Goal: Information Seeking & Learning: Learn about a topic

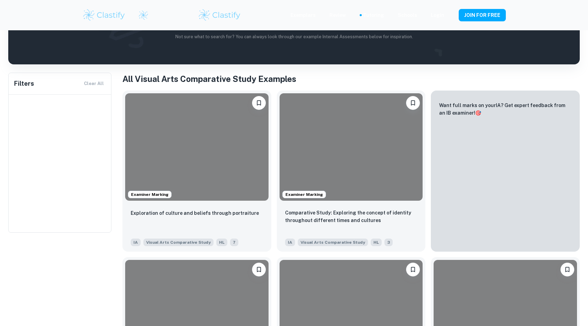
scroll to position [116, 0]
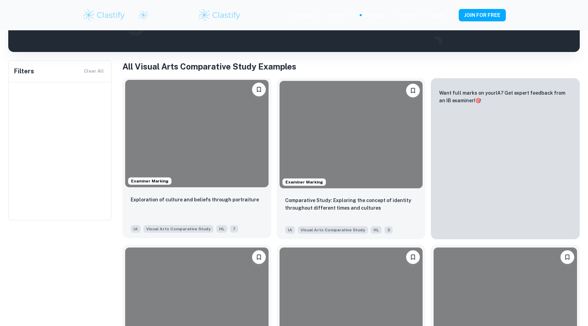
click at [217, 148] on div at bounding box center [196, 133] width 143 height 107
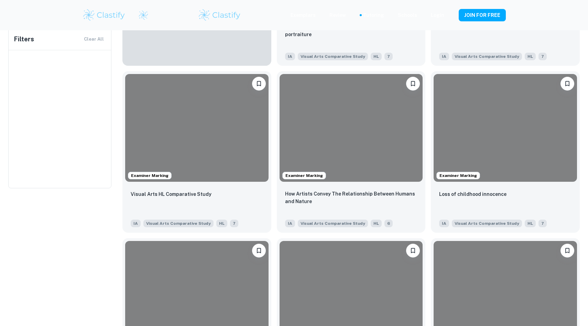
scroll to position [478, 0]
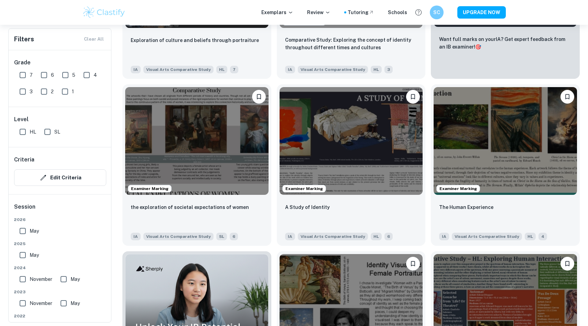
scroll to position [268, 0]
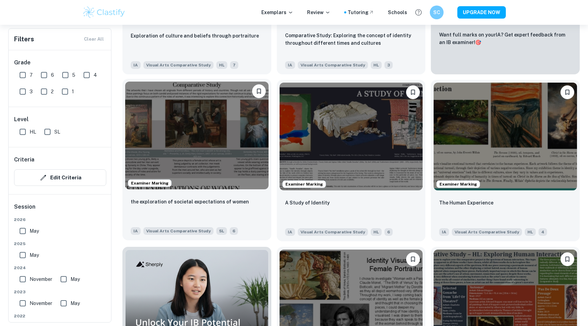
click at [219, 173] on img at bounding box center [196, 134] width 143 height 107
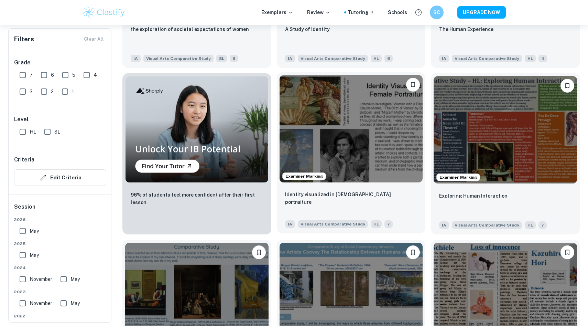
scroll to position [469, 0]
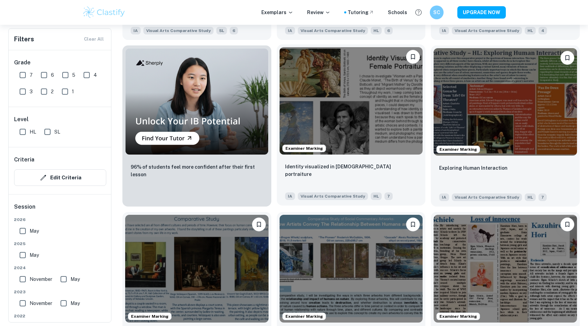
click at [317, 125] on img at bounding box center [351, 100] width 143 height 107
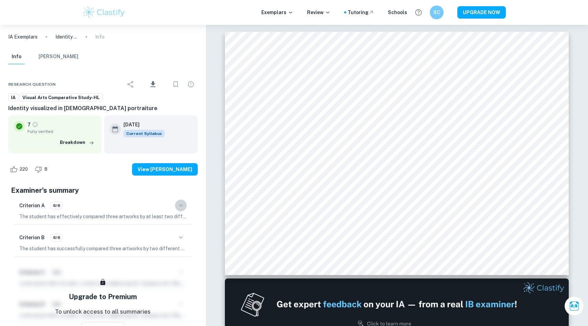
click at [181, 205] on icon "button" at bounding box center [181, 205] width 8 height 8
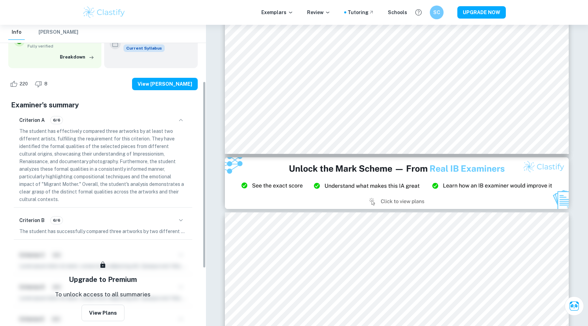
scroll to position [92, 0]
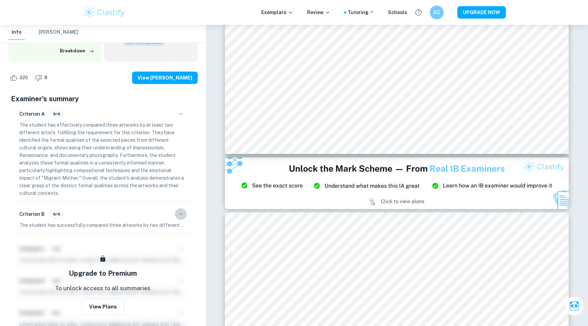
click at [181, 214] on icon "button" at bounding box center [181, 214] width 4 height 2
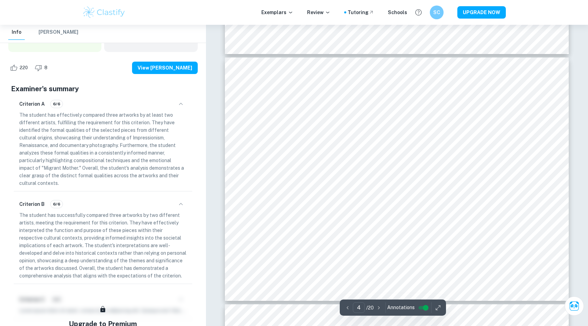
scroll to position [824, 0]
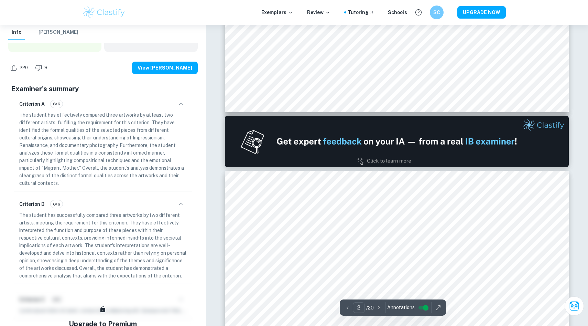
type input "1"
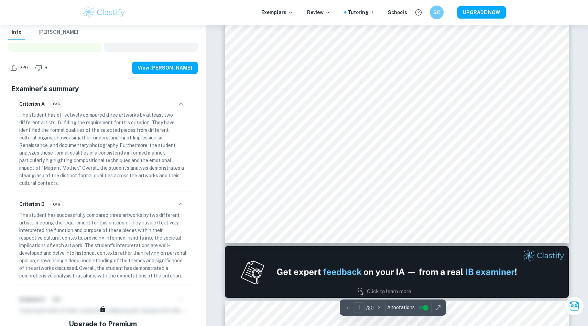
scroll to position [0, 0]
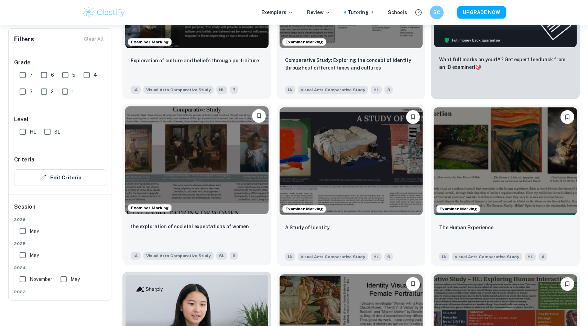
scroll to position [260, 0]
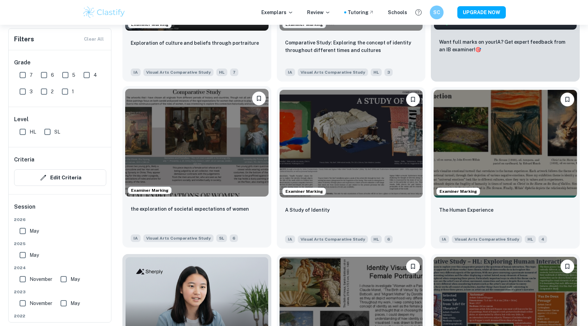
click at [206, 135] on img at bounding box center [196, 142] width 143 height 107
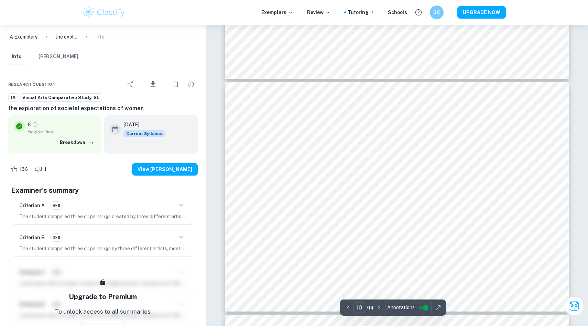
scroll to position [2209, 0]
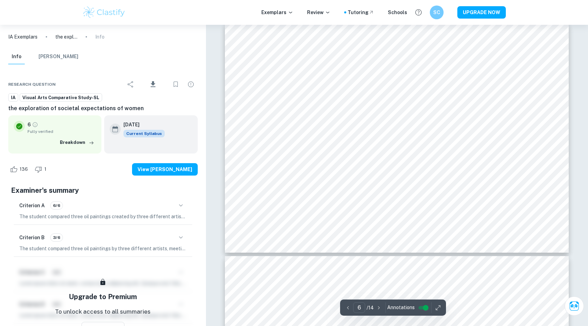
type input "5"
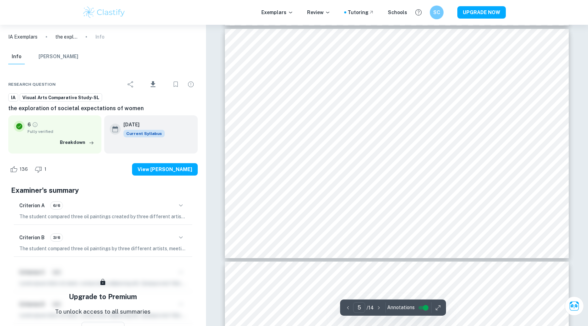
scroll to position [990, 0]
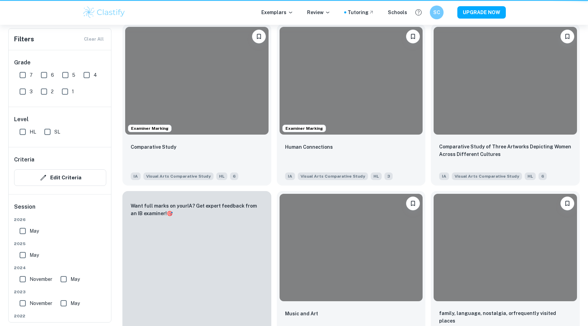
scroll to position [260, 0]
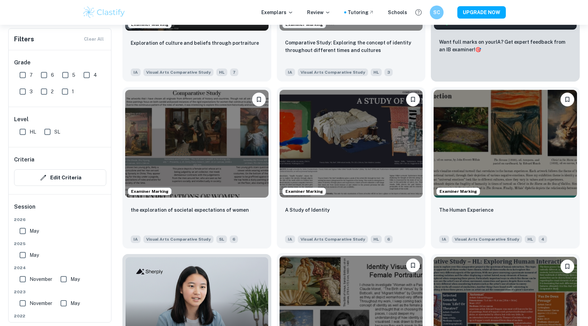
click at [330, 277] on img at bounding box center [351, 308] width 143 height 107
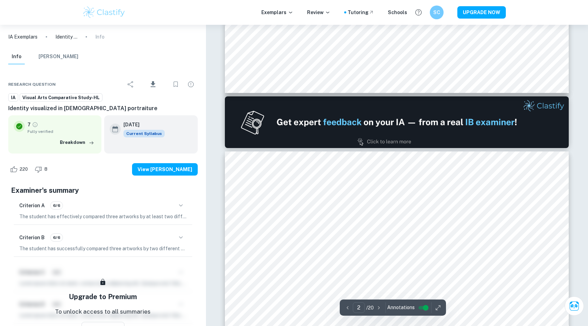
scroll to position [181, 0]
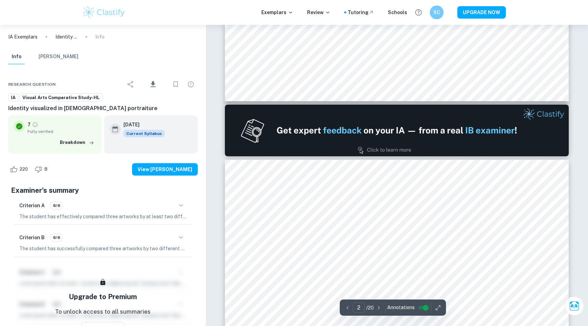
type input "1"
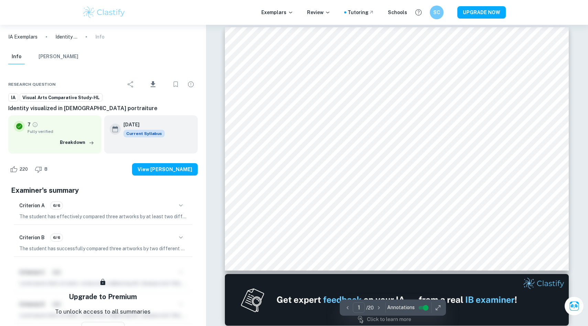
scroll to position [0, 0]
